Goal: Communication & Community: Answer question/provide support

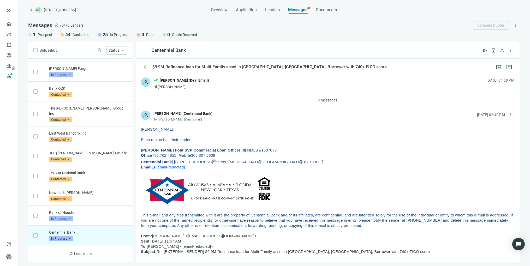
scroll to position [974, 0]
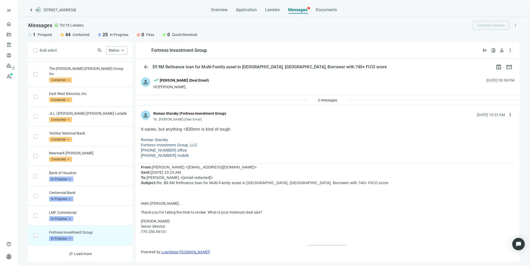
scroll to position [1014, 0]
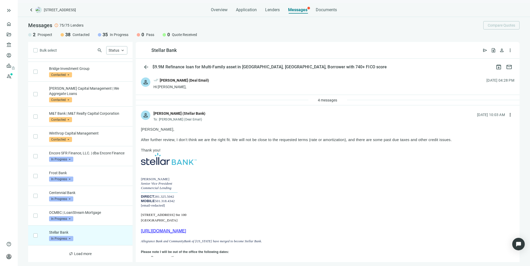
scroll to position [781, 0]
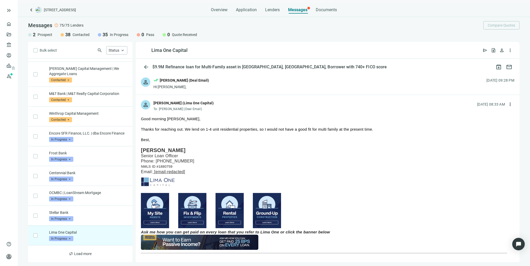
scroll to position [801, 0]
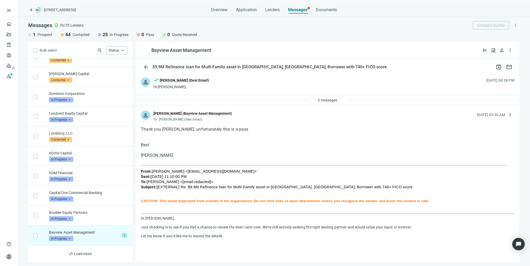
scroll to position [458, 0]
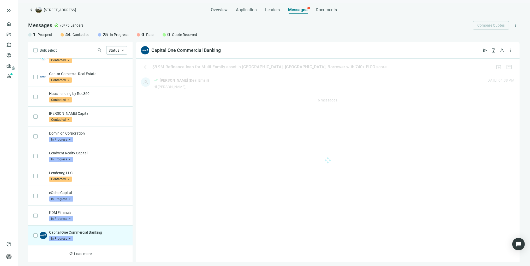
scroll to position [419, 0]
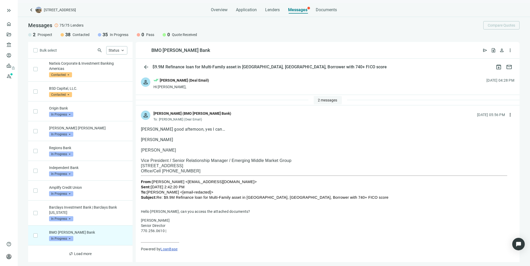
click at [321, 99] on span "2 messages" at bounding box center [327, 100] width 19 height 4
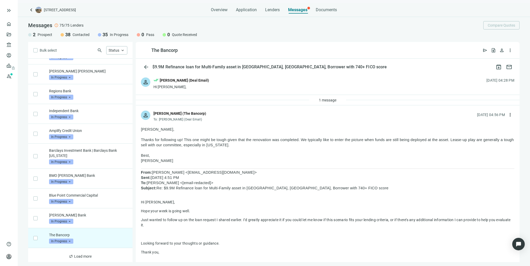
scroll to position [1129, 0]
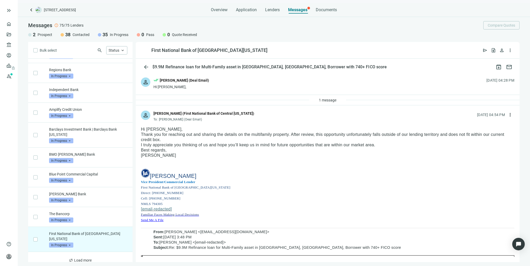
scroll to position [1149, 0]
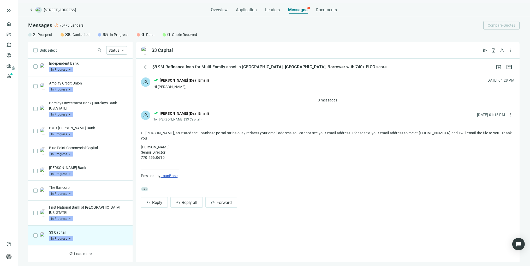
click at [285, 100] on div "3 messages" at bounding box center [328, 100] width 384 height 10
click at [322, 99] on span "3 messages" at bounding box center [327, 100] width 19 height 4
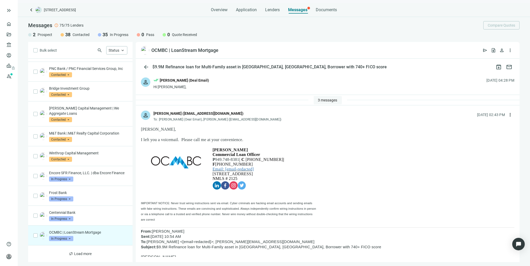
click at [322, 100] on span "3 messages" at bounding box center [327, 100] width 19 height 4
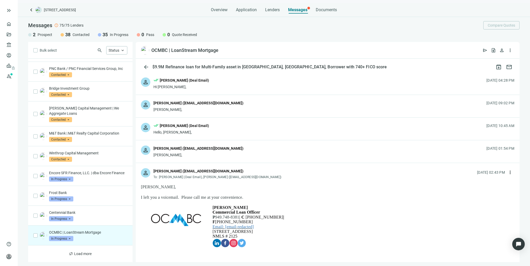
click at [226, 110] on div "person Nubia Rocha (nrocha@ocmbc.com) Tony, 08.18.2025, 09:02 PM" at bounding box center [328, 106] width 384 height 22
